Goal: Transaction & Acquisition: Purchase product/service

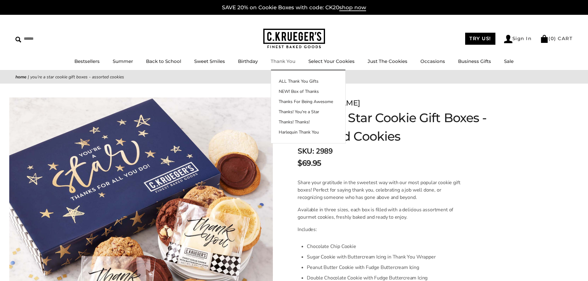
click at [286, 57] on div "****** TRY US! Sign In ( 0 ) CART ( 0 ) CART Bestsellers Summer Summer Vibes Su…" at bounding box center [294, 43] width 588 height 56
click at [286, 61] on link "Thank You" at bounding box center [283, 61] width 25 height 6
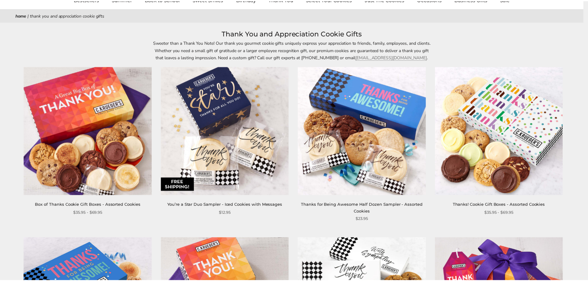
scroll to position [62, 0]
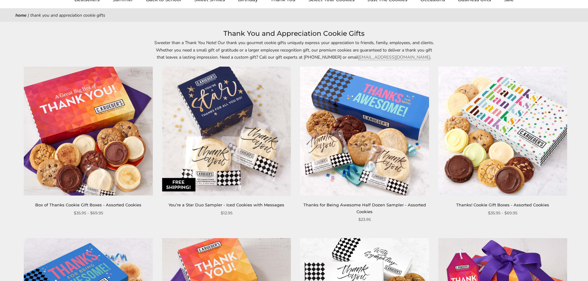
click at [501, 112] on img at bounding box center [503, 131] width 129 height 129
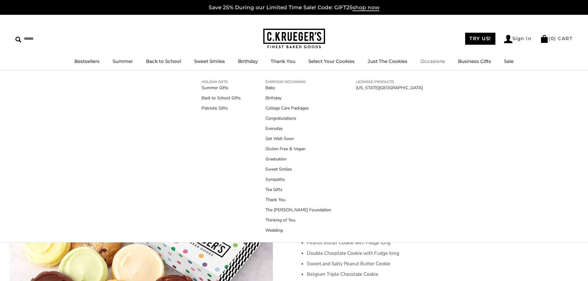
click at [428, 59] on link "Occasions" at bounding box center [433, 61] width 25 height 6
click at [277, 128] on link "Everyday" at bounding box center [299, 128] width 66 height 6
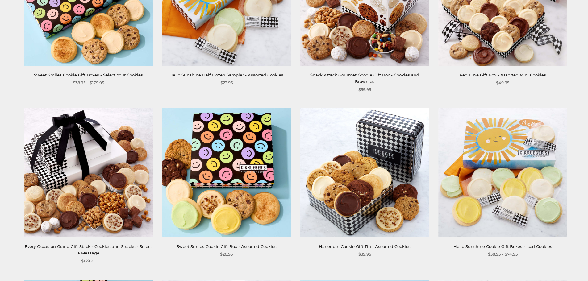
scroll to position [525, 0]
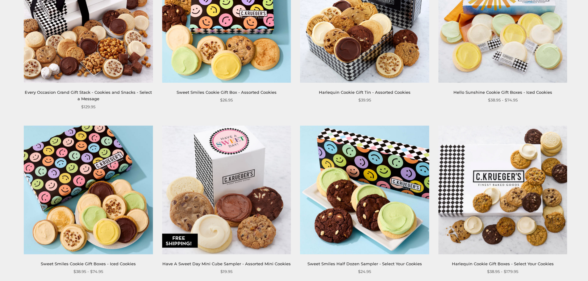
click at [512, 194] on img at bounding box center [503, 190] width 129 height 129
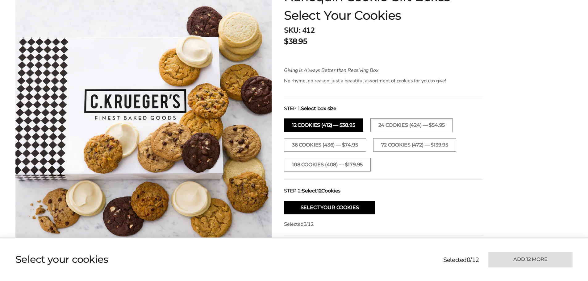
scroll to position [62, 0]
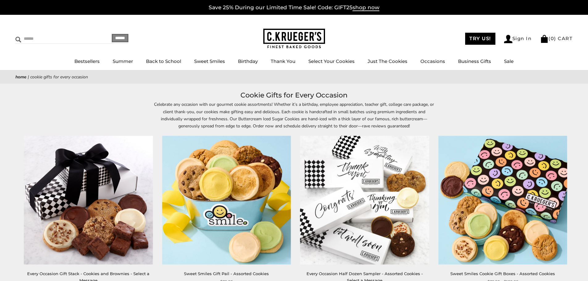
click at [51, 40] on input "Search" at bounding box center [52, 39] width 74 height 10
type input "***"
click at [112, 34] on input "******" at bounding box center [120, 38] width 17 height 8
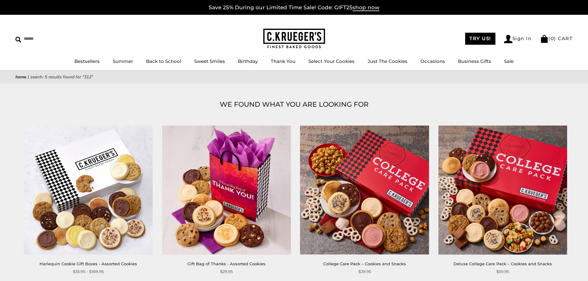
click at [99, 182] on img at bounding box center [88, 190] width 129 height 129
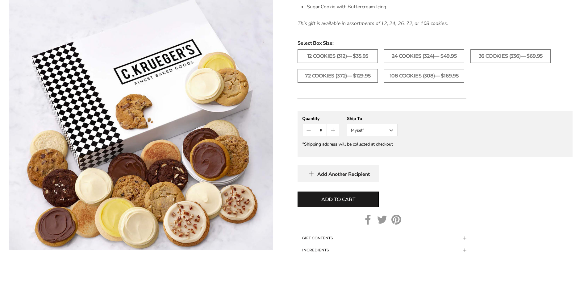
scroll to position [309, 0]
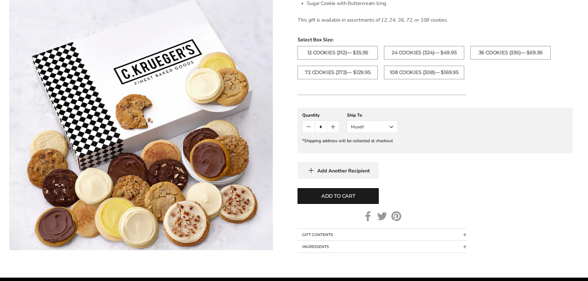
click at [466, 235] on span "Collapsible block button" at bounding box center [464, 235] width 3 height 3
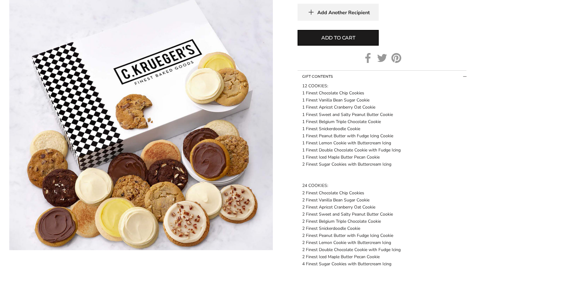
scroll to position [525, 0]
